Goal: Information Seeking & Learning: Learn about a topic

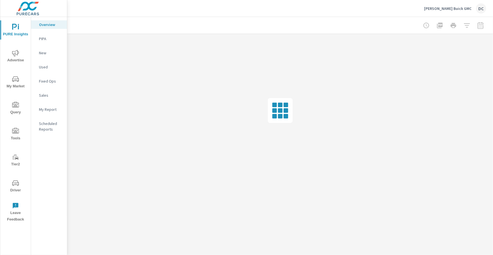
click at [16, 54] on icon "nav menu" at bounding box center [15, 53] width 7 height 7
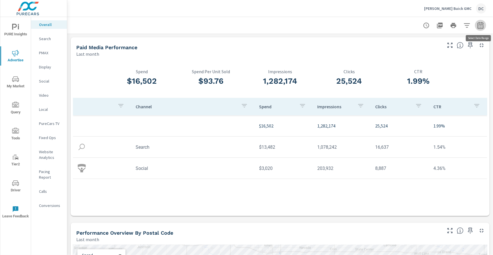
click at [481, 27] on icon "button" at bounding box center [480, 25] width 7 height 7
select select "Last month"
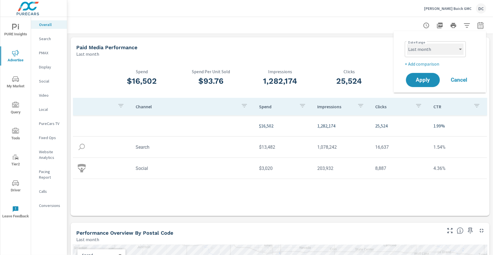
click at [457, 50] on select "Custom [DATE] Last week Last 7 days Last 14 days Last 30 days Last 45 days Last…" at bounding box center [435, 49] width 57 height 11
click at [407, 44] on select "Custom [DATE] Last week Last 7 days Last 14 days Last 30 days Last 45 days Last…" at bounding box center [435, 49] width 57 height 11
click at [431, 63] on p "+ Add comparison" at bounding box center [441, 63] width 72 height 7
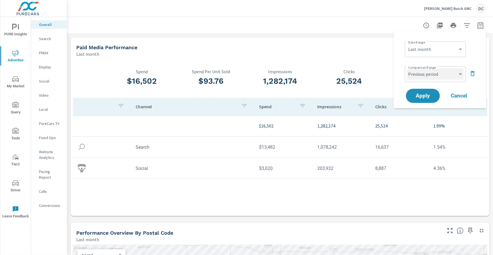
click at [428, 75] on select "Custom Previous period Previous month Previous year" at bounding box center [435, 73] width 57 height 11
click at [407, 68] on select "Custom Previous period Previous month Previous year" at bounding box center [435, 73] width 57 height 11
select select "Previous month"
click at [429, 95] on span "Apply" at bounding box center [422, 95] width 23 height 5
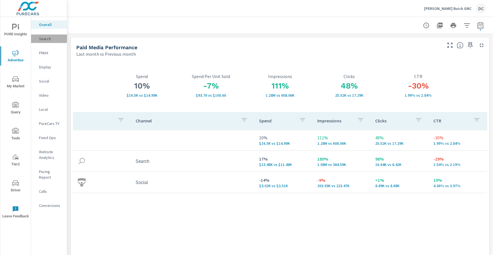
click at [45, 36] on p "Search" at bounding box center [50, 39] width 23 height 6
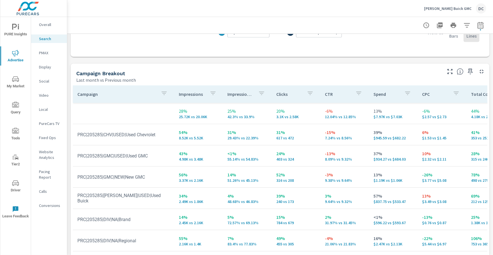
scroll to position [565, 0]
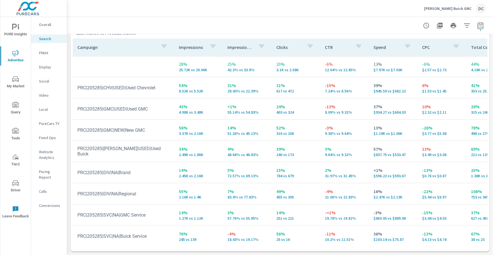
click at [41, 27] on p "Overall" at bounding box center [50, 25] width 23 height 6
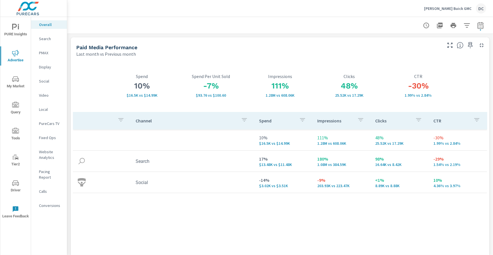
click at [42, 41] on p "Search" at bounding box center [50, 39] width 23 height 6
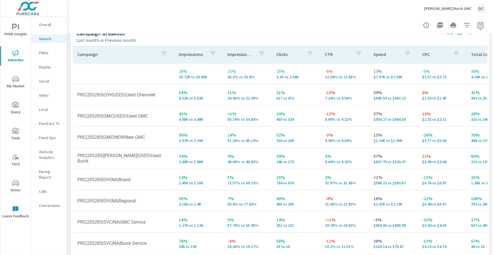
scroll to position [565, 0]
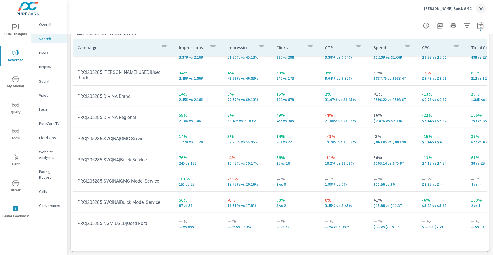
scroll to position [79, 0]
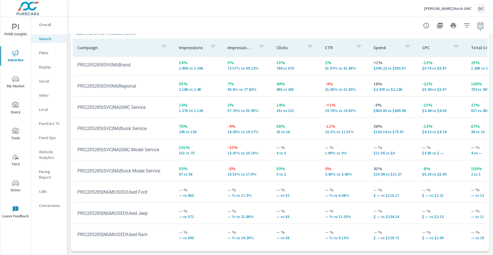
scroll to position [112, 0]
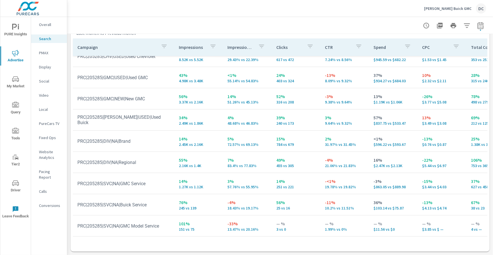
scroll to position [29, 0]
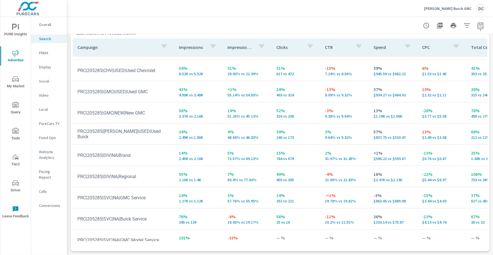
scroll to position [18, 0]
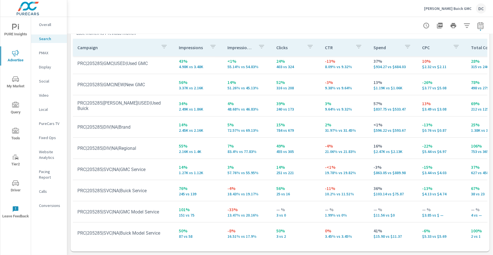
scroll to position [46, 0]
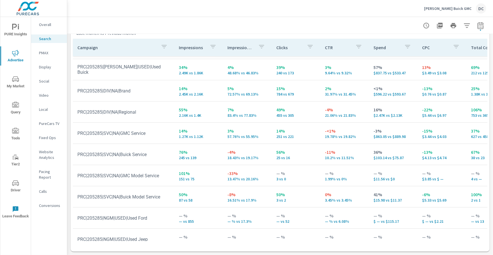
scroll to position [82, 0]
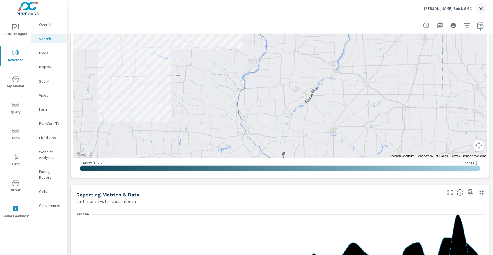
scroll to position [213, 0]
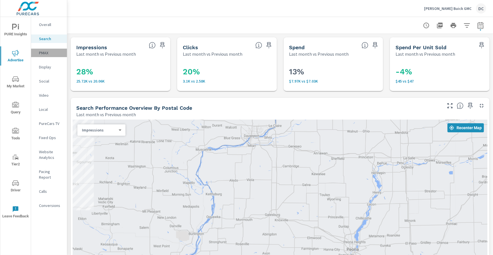
click at [43, 54] on p "PMAX" at bounding box center [50, 53] width 23 height 6
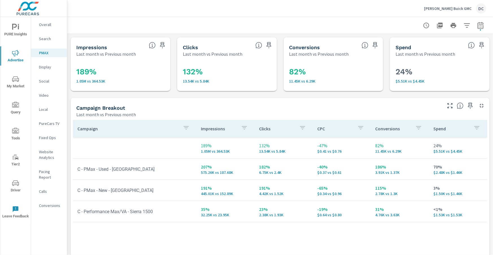
click at [37, 80] on div "Social" at bounding box center [49, 81] width 36 height 8
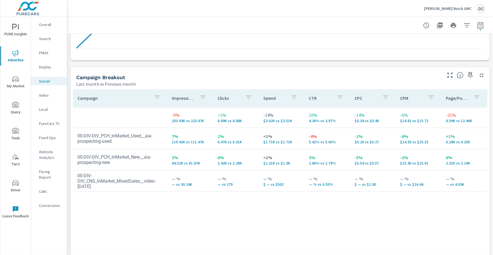
scroll to position [214, 0]
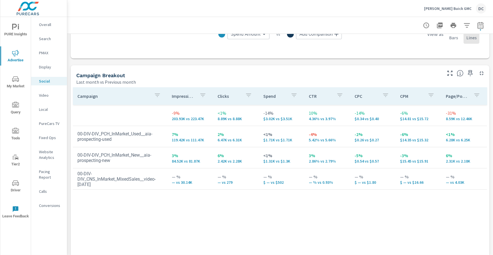
click at [18, 29] on icon "nav menu" at bounding box center [18, 27] width 1 height 4
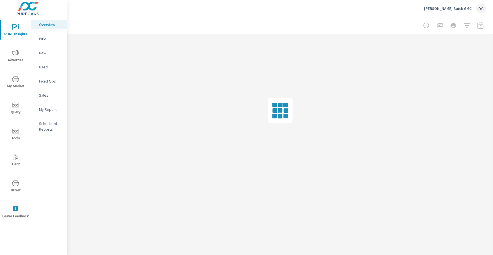
click at [42, 66] on p "Used" at bounding box center [50, 67] width 23 height 6
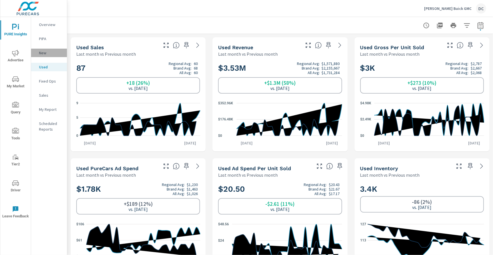
click at [43, 53] on p "New" at bounding box center [50, 53] width 23 height 6
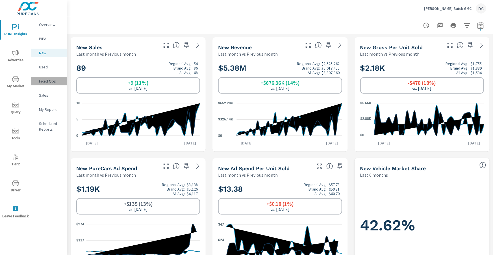
click at [51, 81] on p "Fixed Ops" at bounding box center [50, 81] width 23 height 6
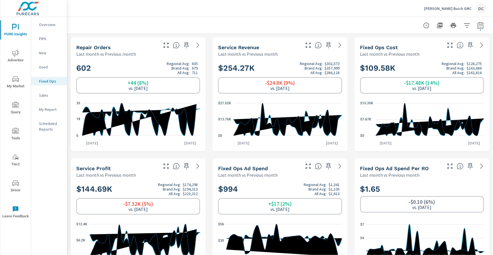
click at [19, 57] on span "Advertise" at bounding box center [15, 57] width 27 height 14
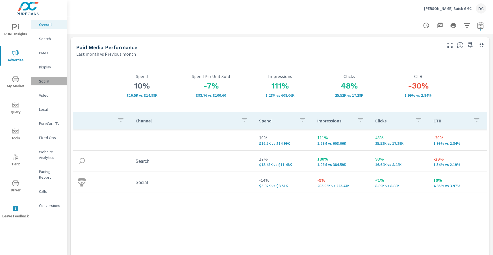
click at [48, 82] on p "Social" at bounding box center [50, 81] width 23 height 6
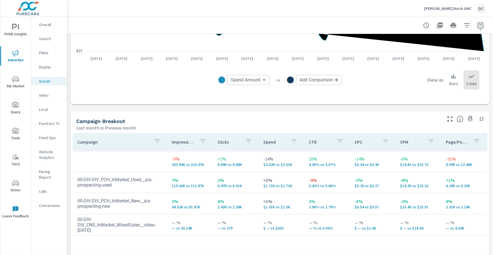
scroll to position [112, 0]
